Goal: Task Accomplishment & Management: Manage account settings

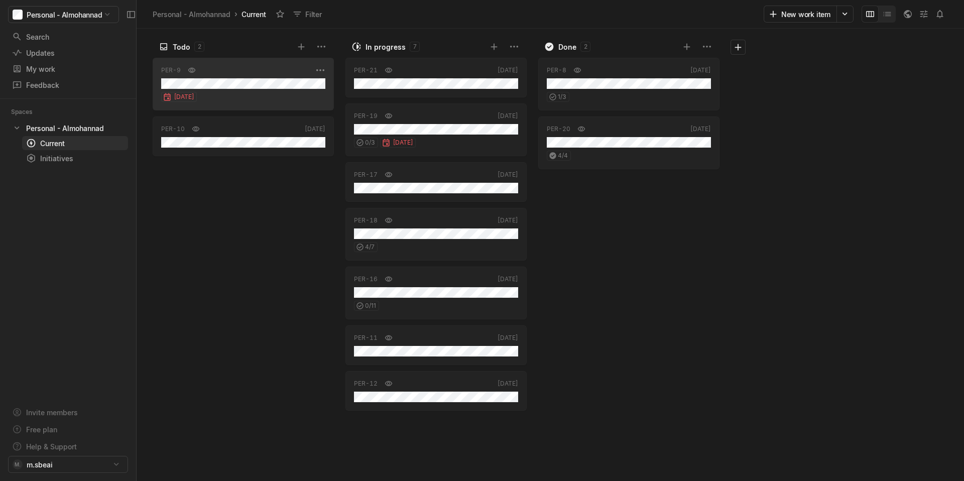
click at [239, 98] on div "[DATE]" at bounding box center [243, 95] width 164 height 13
click at [269, 91] on div "[DATE]" at bounding box center [243, 95] width 164 height 13
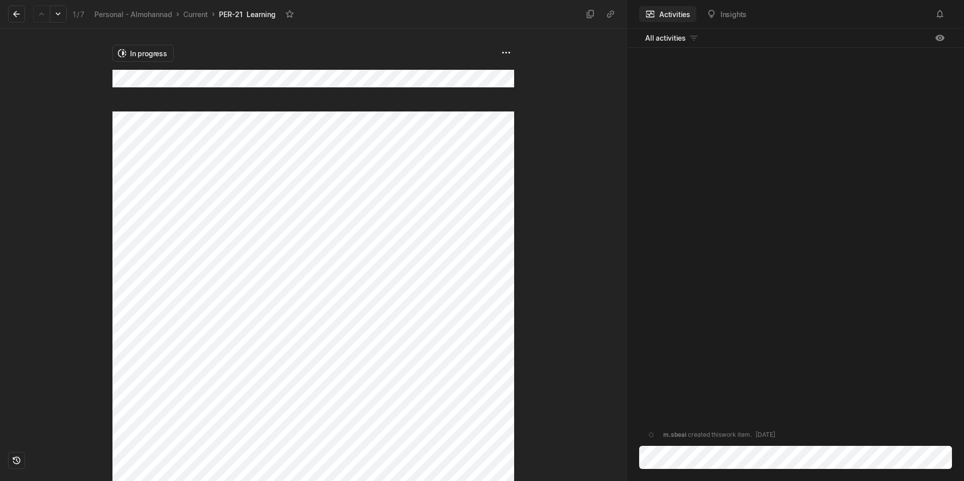
click at [721, 134] on div "m.sbeai created this work item . [DATE]" at bounding box center [795, 248] width 337 height 400
click at [13, 10] on icon at bounding box center [17, 14] width 10 height 10
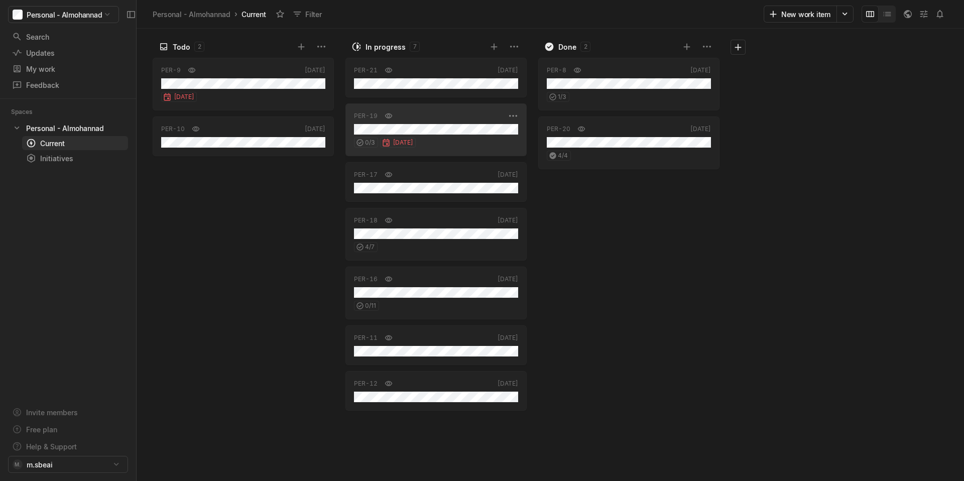
click at [476, 135] on div "0 / [DATE]" at bounding box center [436, 141] width 164 height 13
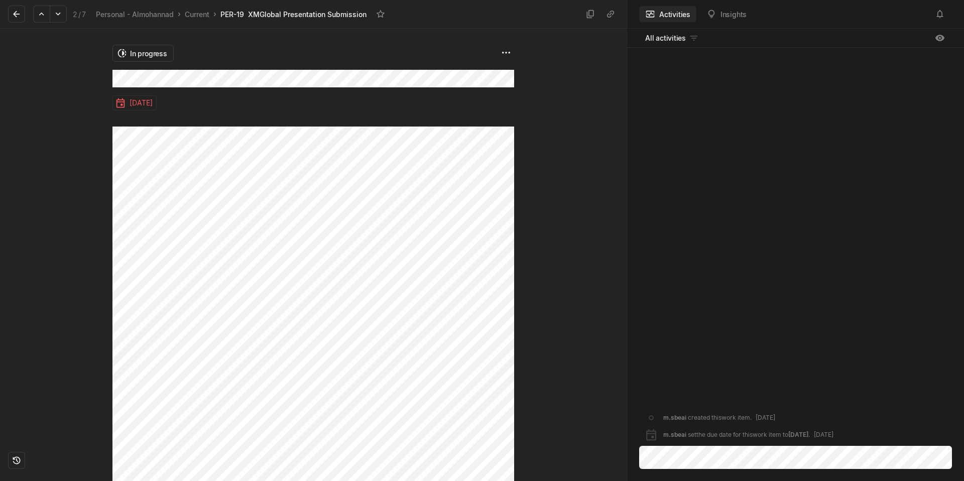
click at [677, 148] on div "m.sbeai created this work item . [DATE] m.sbeai set the due date for this work …" at bounding box center [795, 248] width 337 height 400
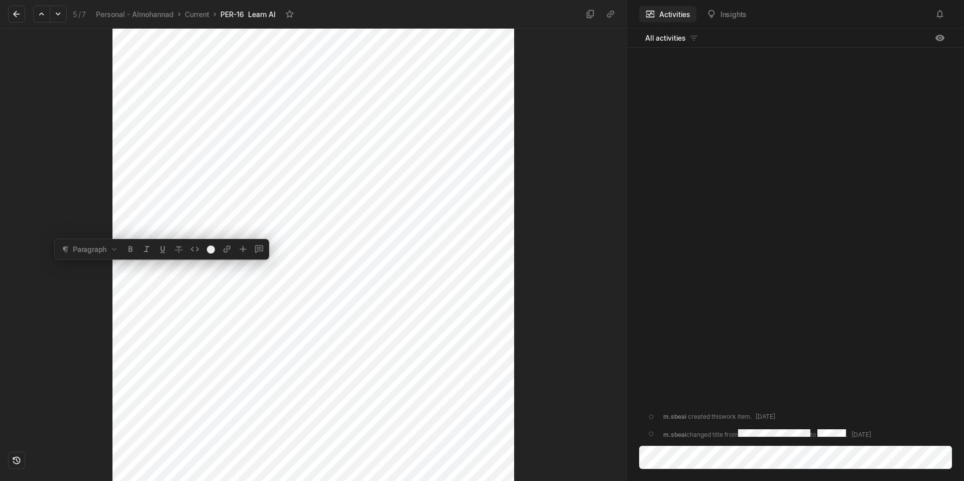
scroll to position [88, 0]
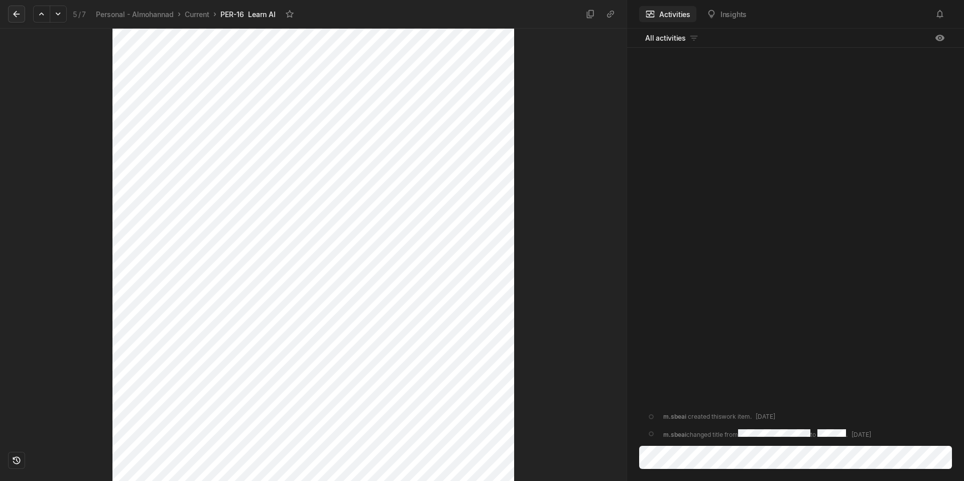
click at [19, 16] on icon at bounding box center [17, 14] width 10 height 10
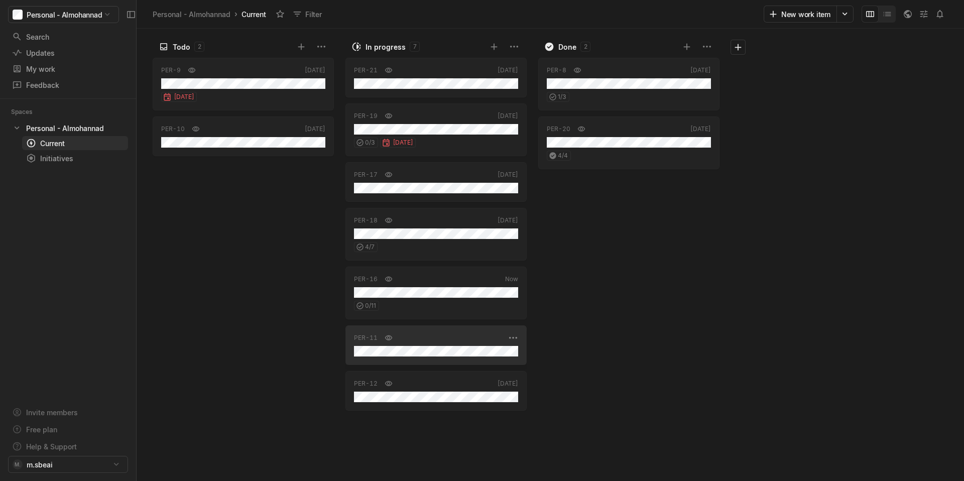
click at [458, 357] on div "PER-11 [DATE]" at bounding box center [435, 345] width 181 height 40
click at [435, 385] on div "PER-12" at bounding box center [429, 384] width 151 height 10
click at [620, 162] on div "PER-20 [DATE] 4 / 4" at bounding box center [628, 142] width 181 height 53
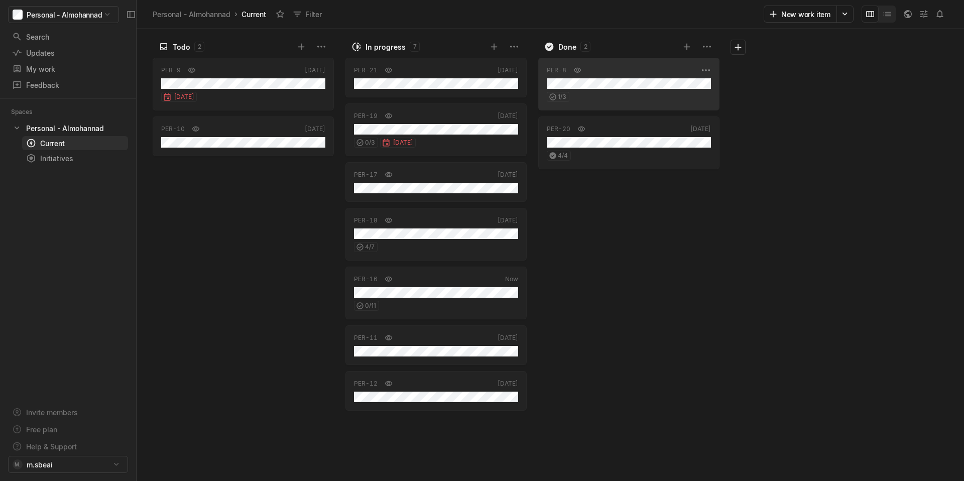
click at [628, 96] on div "1 / 3" at bounding box center [629, 95] width 164 height 13
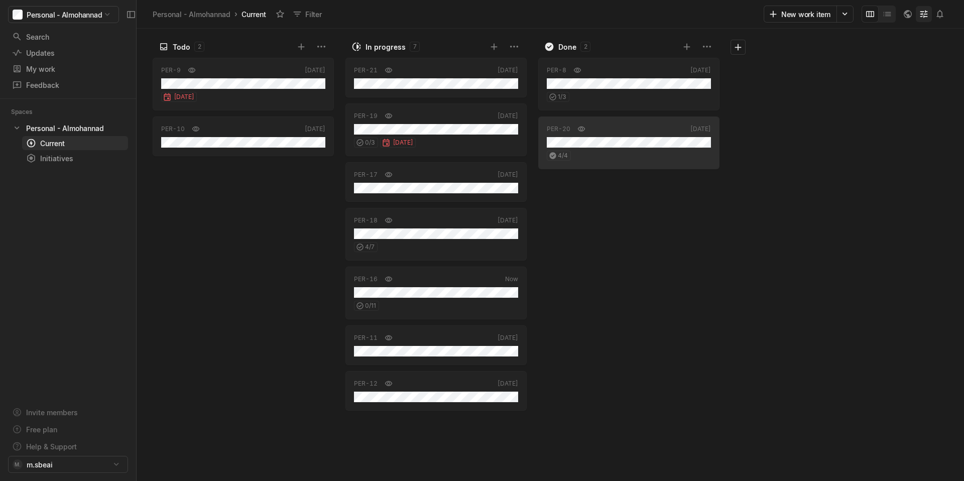
click at [923, 17] on icon at bounding box center [924, 14] width 10 height 10
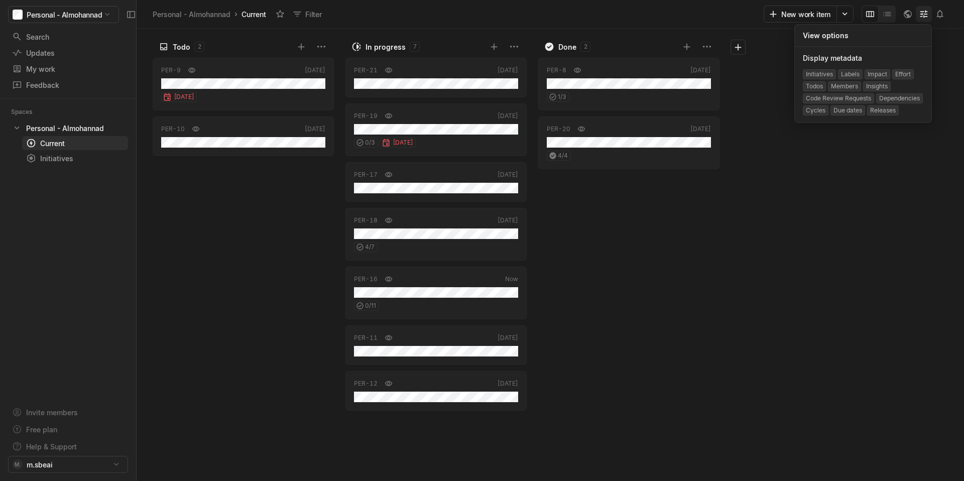
click at [923, 17] on icon at bounding box center [924, 14] width 10 height 10
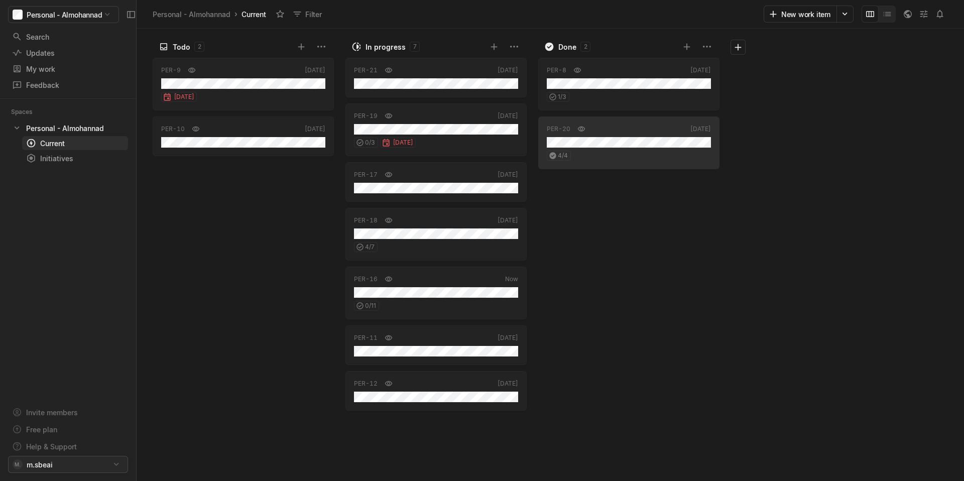
click at [77, 470] on html "Personal - Almohannad Search / Updates g then u My work = Feedback g then f Spa…" at bounding box center [482, 240] width 964 height 481
click at [210, 440] on span "Account settings" at bounding box center [205, 442] width 107 height 16
